Goal: Navigation & Orientation: Find specific page/section

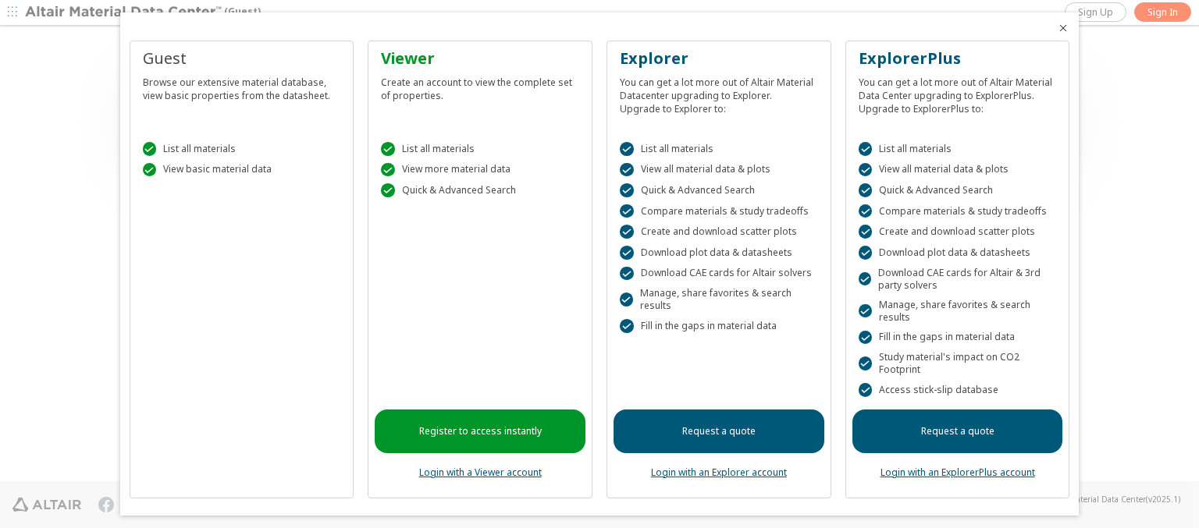
click at [1057, 28] on icon "Close" at bounding box center [1063, 28] width 12 height 12
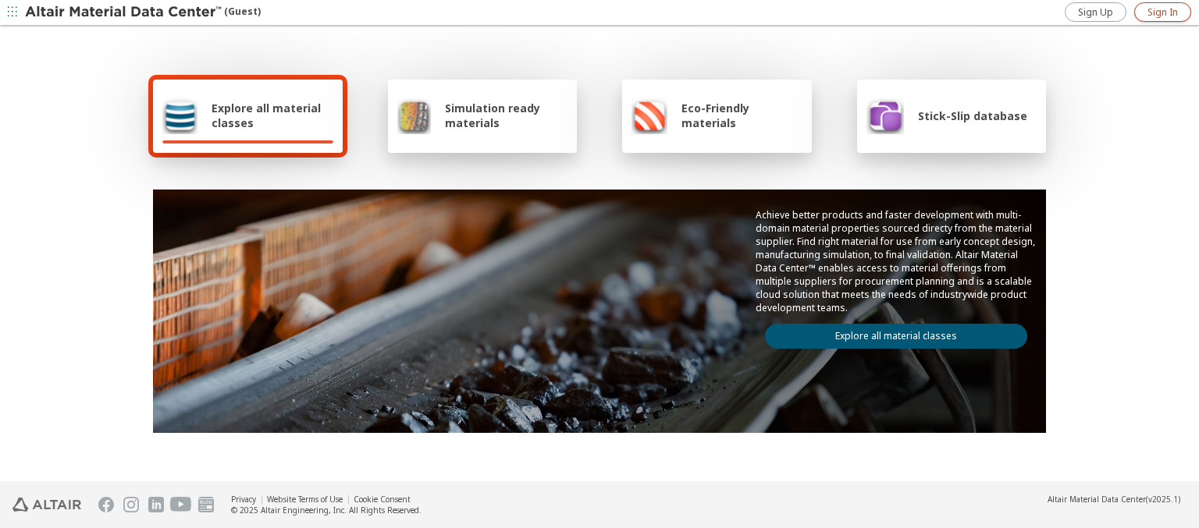
click at [1162, 12] on span "Sign In" at bounding box center [1162, 12] width 30 height 12
click at [124, 12] on img at bounding box center [124, 13] width 199 height 16
click at [266, 116] on span "Explore all material classes" at bounding box center [273, 116] width 122 height 30
click at [890, 332] on link "Explore all material classes" at bounding box center [896, 336] width 262 height 25
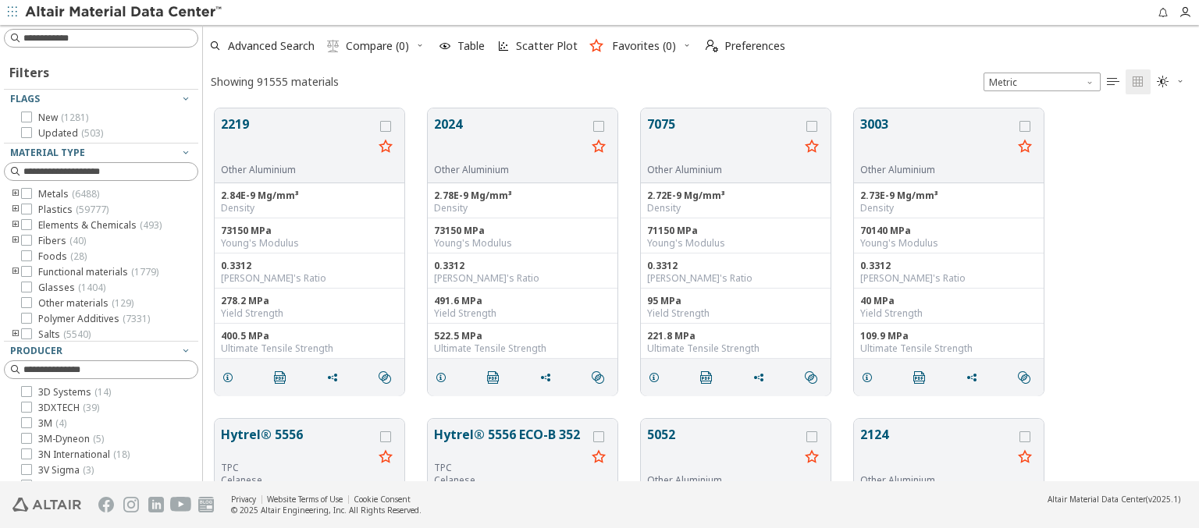
scroll to position [373, 983]
click at [124, 12] on img at bounding box center [124, 13] width 199 height 16
